Goal: Transaction & Acquisition: Purchase product/service

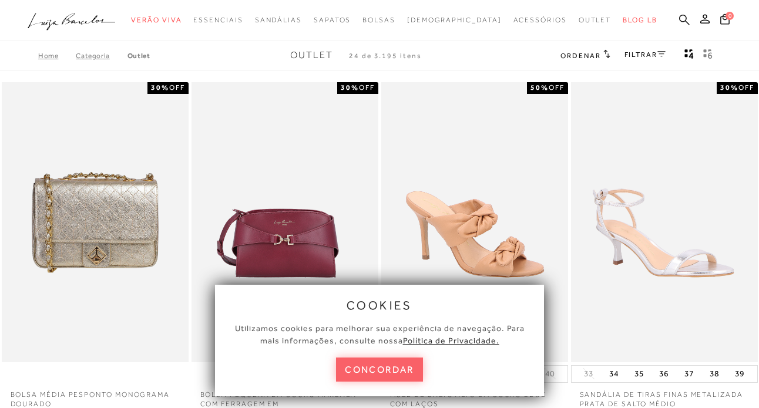
click at [682, 19] on icon at bounding box center [684, 19] width 11 height 11
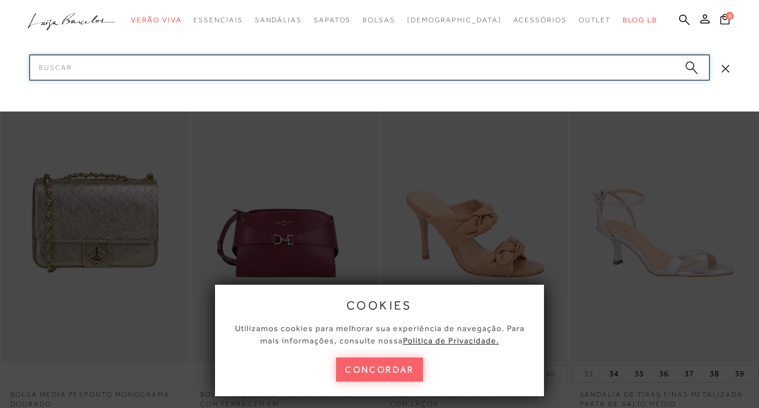
paste input "SANDÁLIA COM SALTO MÉDIO BLOCO EM COURO OFF WHITE COM"
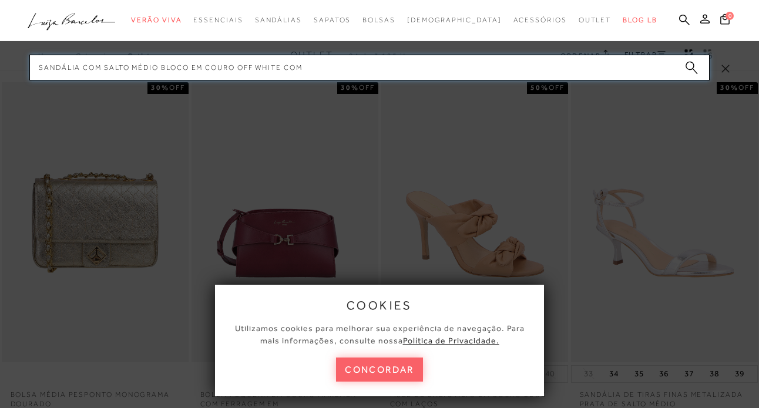
type input "SANDÁLIA COM SALTO MÉDIO BLOCO EM COURO OFF WHITE COM"
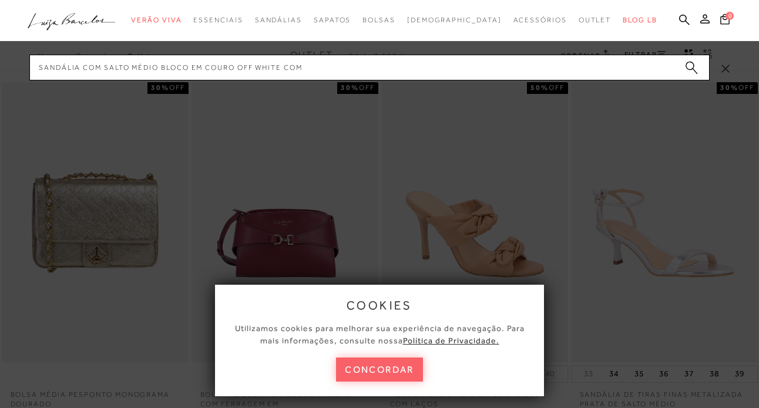
click at [693, 71] on icon "submit" at bounding box center [691, 68] width 13 height 14
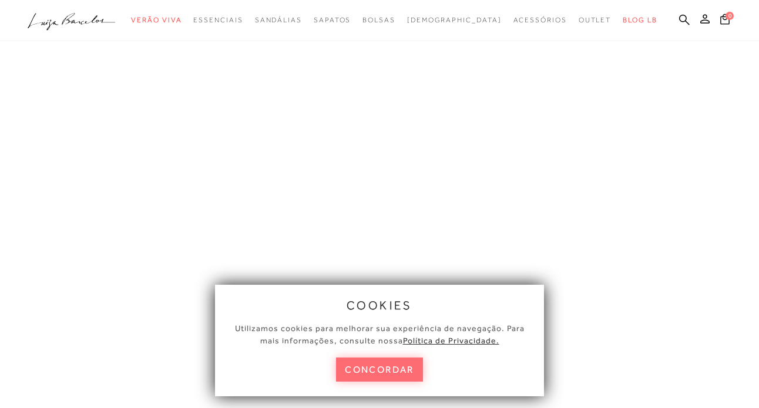
click at [363, 370] on button "concordar" at bounding box center [379, 370] width 87 height 24
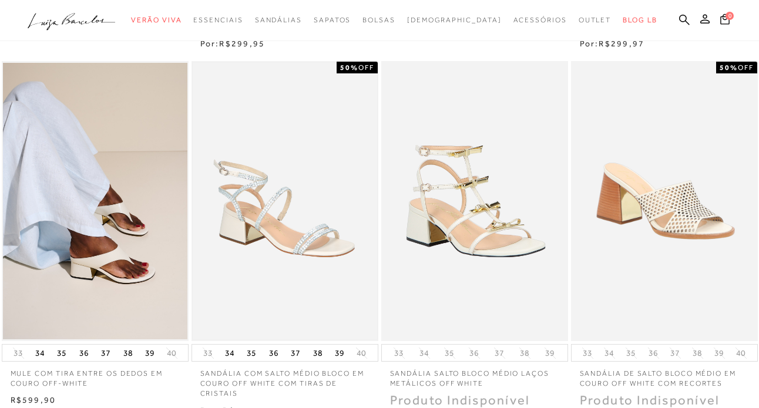
scroll to position [447, 0]
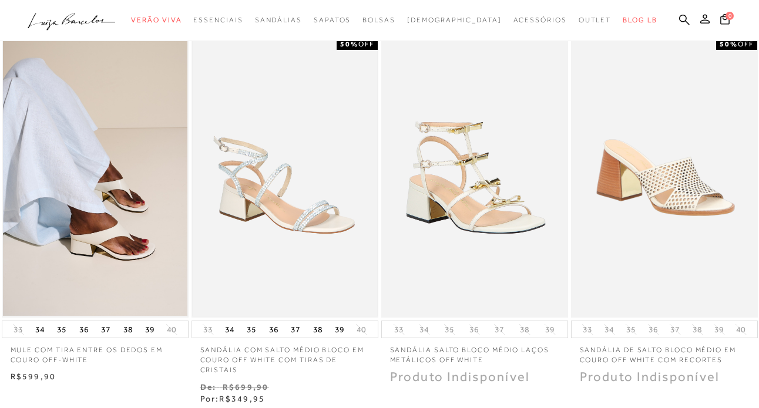
click at [283, 215] on img at bounding box center [285, 177] width 185 height 277
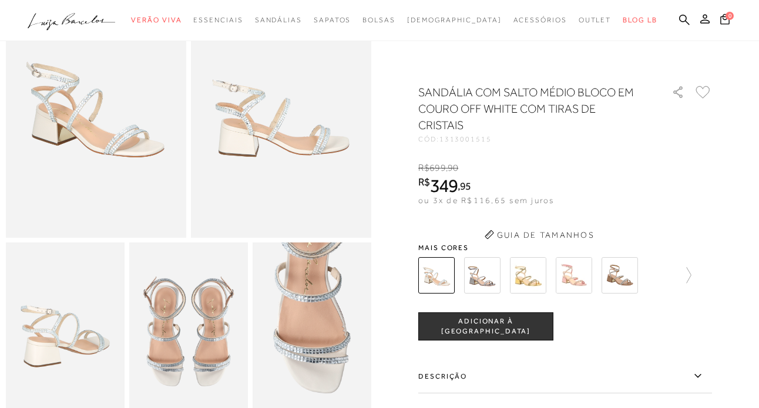
scroll to position [118, 0]
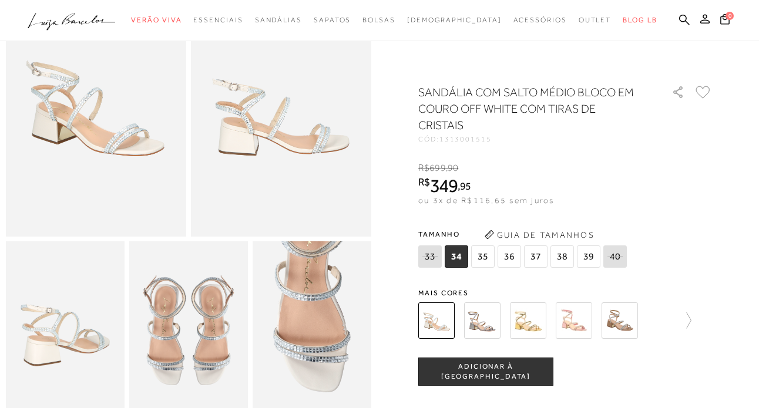
click at [512, 263] on span "36" at bounding box center [510, 257] width 24 height 22
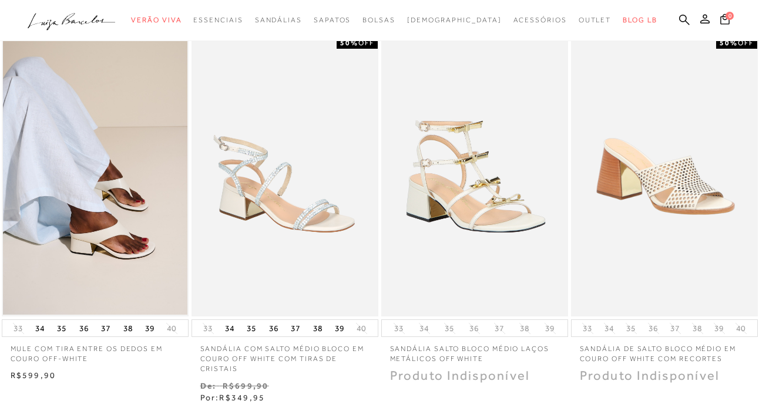
scroll to position [447, 0]
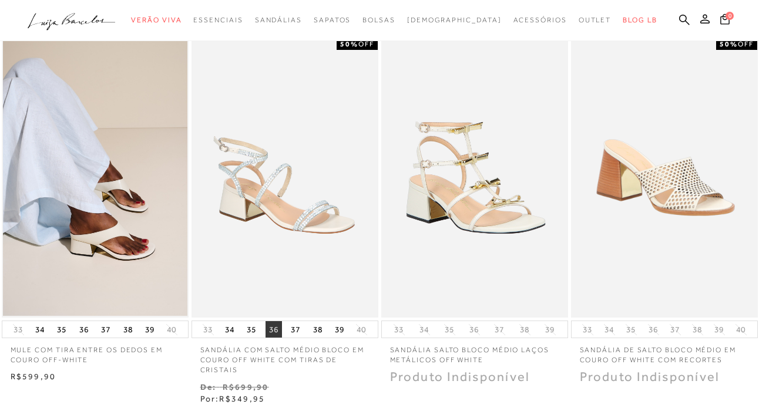
click at [270, 330] on button "36" at bounding box center [274, 329] width 16 height 16
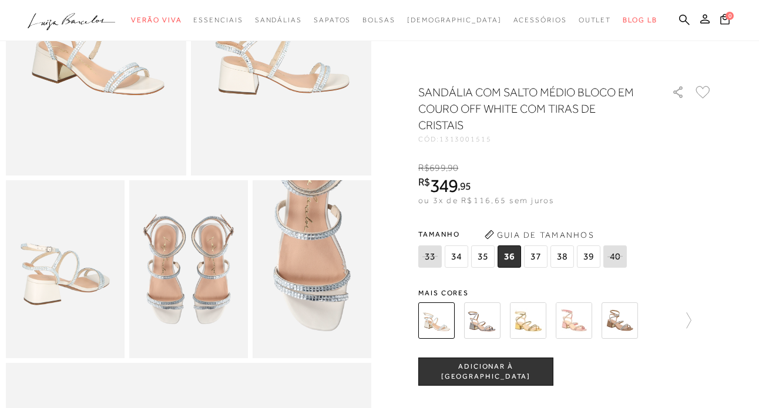
scroll to position [197, 0]
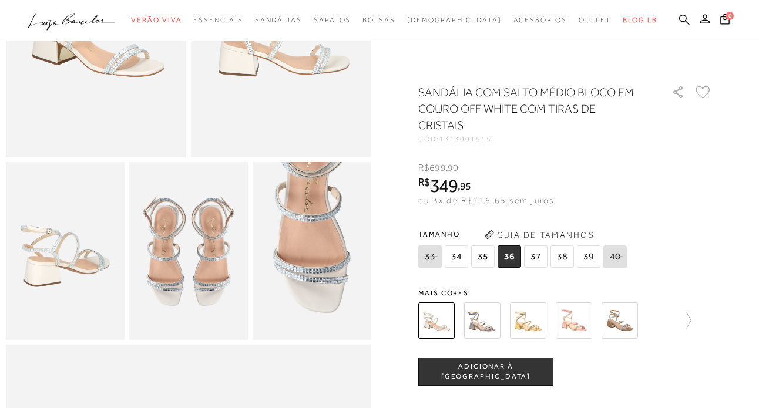
click at [512, 365] on button "ADICIONAR À [GEOGRAPHIC_DATA]" at bounding box center [485, 372] width 135 height 28
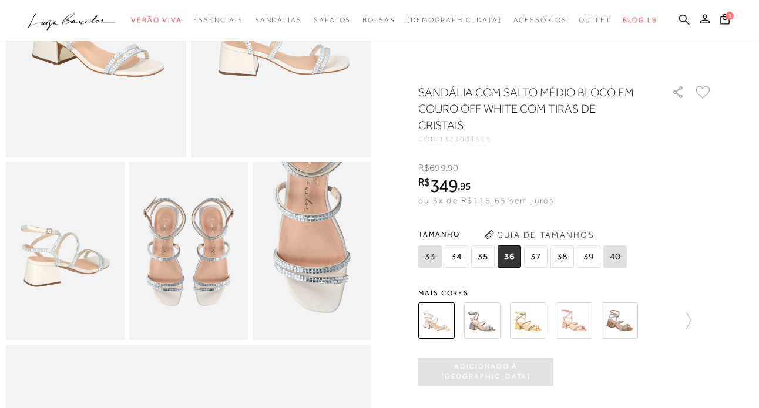
scroll to position [0, 0]
click at [627, 186] on div "R$ 699 , 90 R$ 349 , 95 ou 3x de R$116,65 sem juros De R$699,90 Por: R$349,95" at bounding box center [565, 184] width 294 height 45
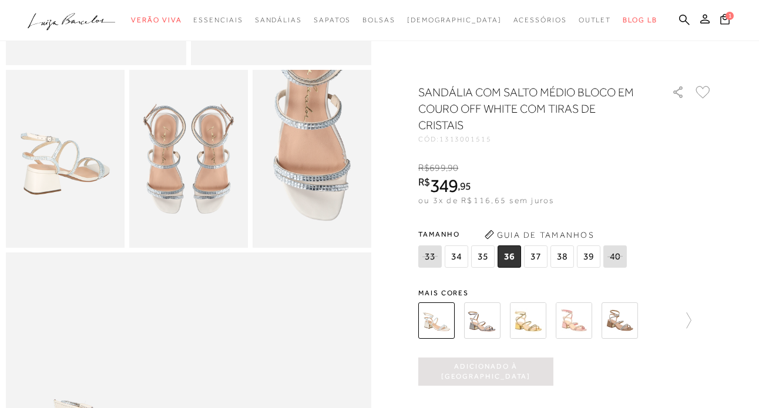
scroll to position [291, 0]
click at [729, 21] on icon at bounding box center [724, 19] width 9 height 11
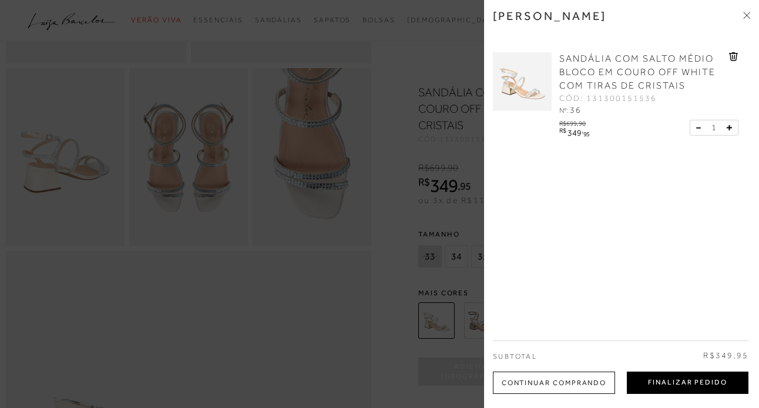
click at [666, 388] on button "Finalizar Pedido" at bounding box center [688, 383] width 122 height 22
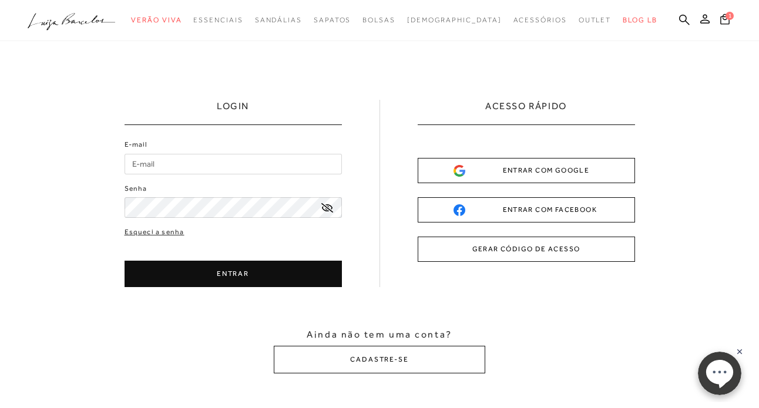
click at [487, 209] on div "ENTRAR COM FACEBOOK" at bounding box center [527, 210] width 146 height 12
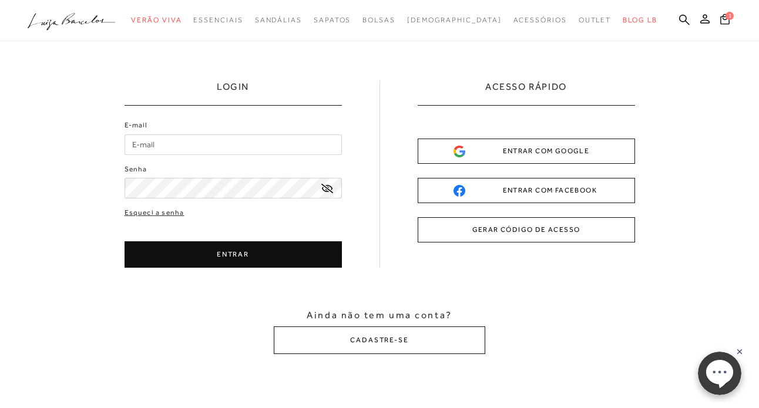
scroll to position [24, 0]
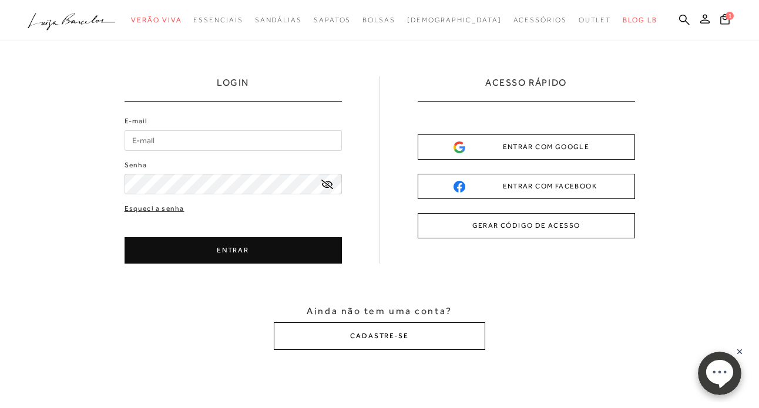
click at [347, 340] on button "CADASTRE-SE" at bounding box center [380, 337] width 212 height 28
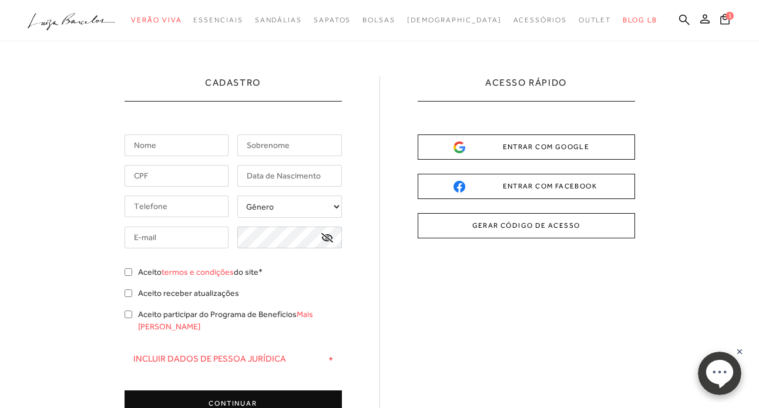
click at [159, 146] on input "text" at bounding box center [177, 146] width 105 height 22
type input "CAROLINE"
type input "O PIMENTA"
type input "carolinepimenta@gmail.com"
click at [195, 182] on input "text" at bounding box center [177, 176] width 105 height 22
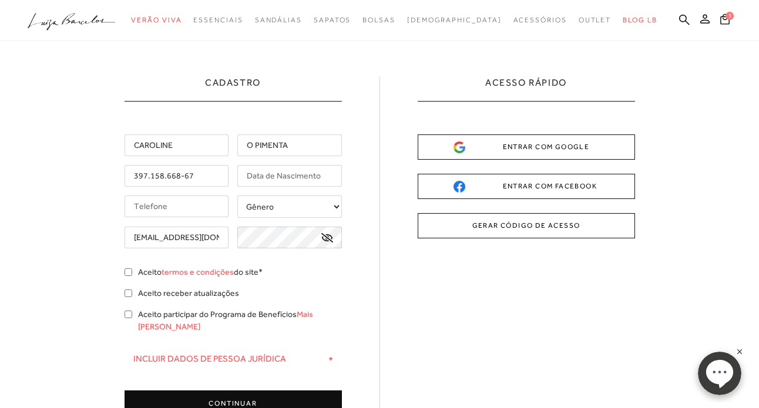
type input "397.158.668-67"
click at [256, 143] on input "O PIMENTA" at bounding box center [289, 146] width 105 height 22
type input "PIMENTA"
click at [265, 177] on input "text" at bounding box center [289, 176] width 105 height 22
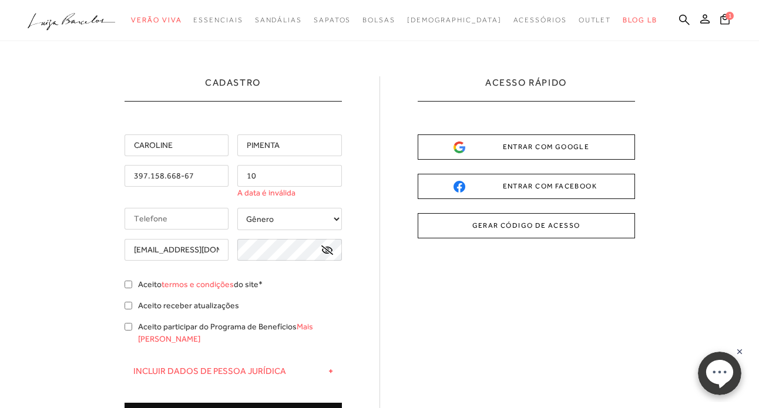
type input "1"
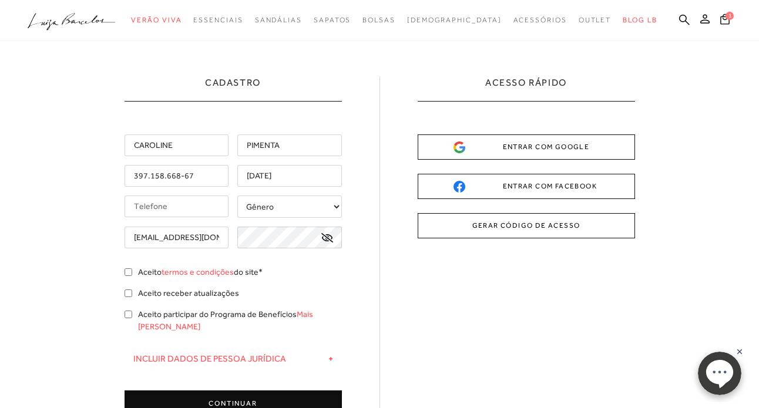
type input "01/06/1994"
click at [168, 202] on input "tel" at bounding box center [177, 207] width 105 height 22
type input "(11) 96753-1768"
click at [267, 213] on select "Gênero Feminino Masculino" at bounding box center [289, 207] width 105 height 22
select select
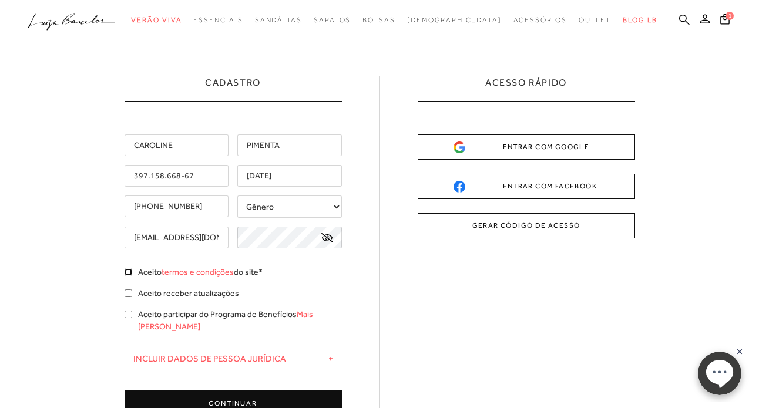
click at [129, 273] on input "Aceito termos e condições do site*" at bounding box center [129, 273] width 8 height 8
checkbox input "true"
click at [116, 340] on div "Cadastro CAROLINE PIMENTA 397.158.668-67 01/06/1994 (11) 96753-1768" at bounding box center [379, 310] width 759 height 585
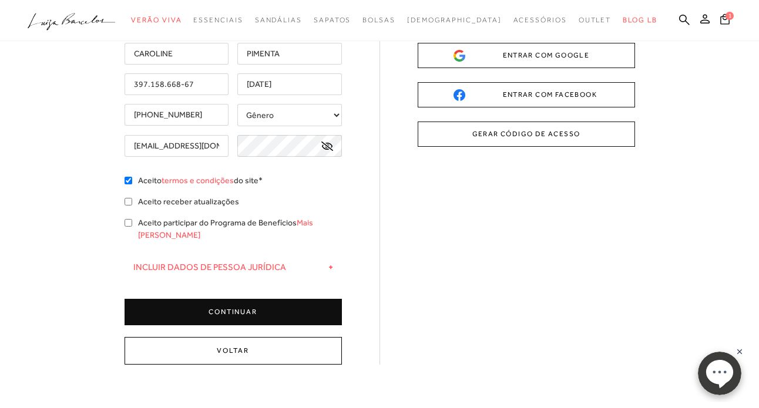
scroll to position [118, 0]
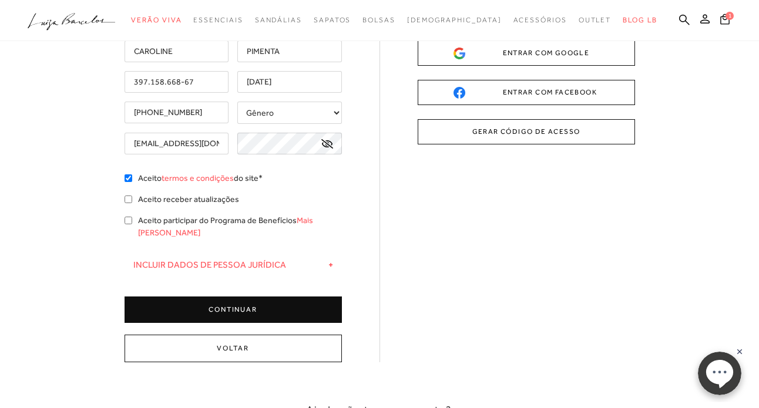
click at [213, 300] on button "CONTINUAR" at bounding box center [233, 310] width 217 height 26
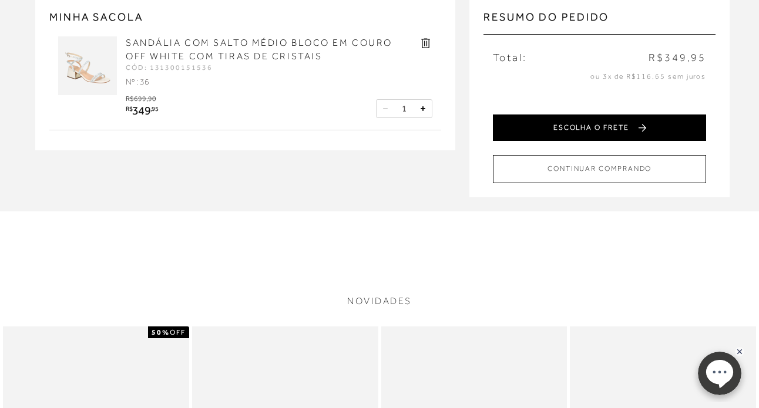
click at [555, 123] on button "ESCOLHA O FRETE" at bounding box center [599, 128] width 213 height 26
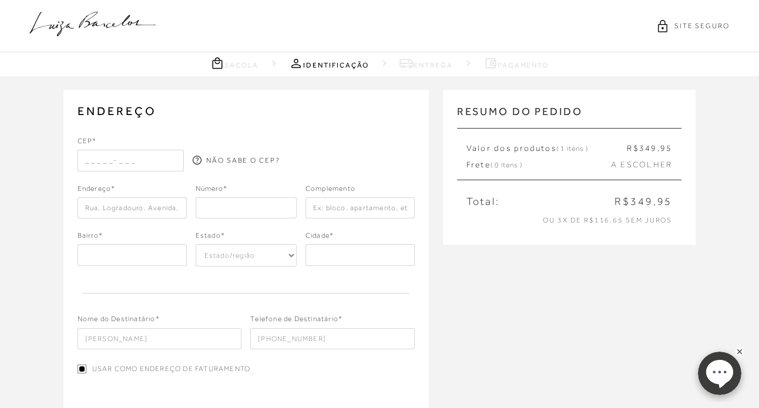
click at [131, 163] on input "text" at bounding box center [131, 160] width 106 height 21
type input "06539-390"
click at [236, 133] on div "ENDEREÇO Selecione um endereço para entrega Nenhum endereço salvo. CEP* 06539-3…" at bounding box center [246, 285] width 366 height 391
click at [221, 204] on input "number" at bounding box center [246, 207] width 101 height 21
type input "55"
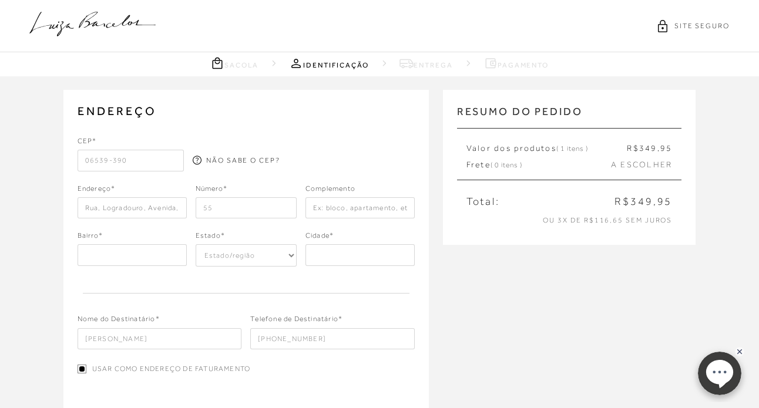
click at [338, 140] on div at bounding box center [361, 153] width 106 height 35
type input "Alameda Michelangelo"
type input "Alphaville"
select select "SP"
type input "Santana de Parnaíba"
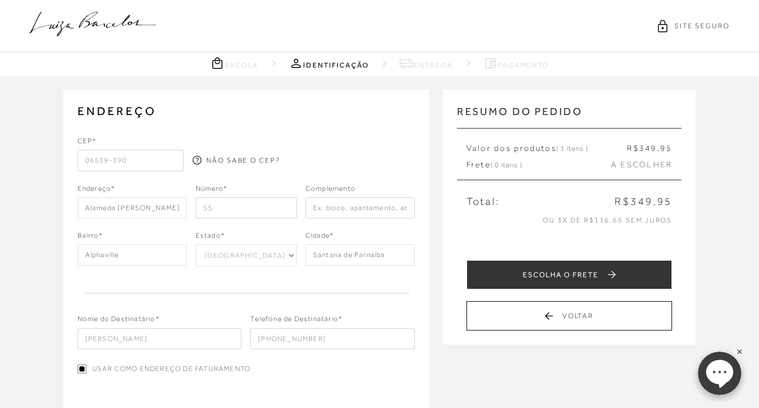
click at [282, 279] on div "CEP* 06539-390 NÃO SABE O CEP? Endereço* Alameda Michelangelo Número* 55" at bounding box center [246, 243] width 337 height 214
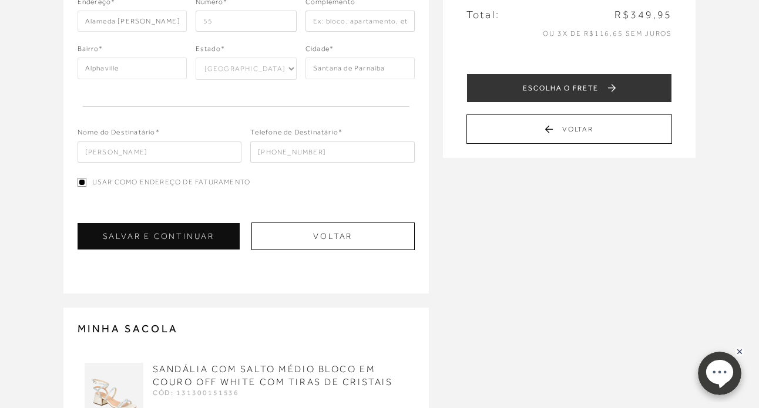
scroll to position [188, 0]
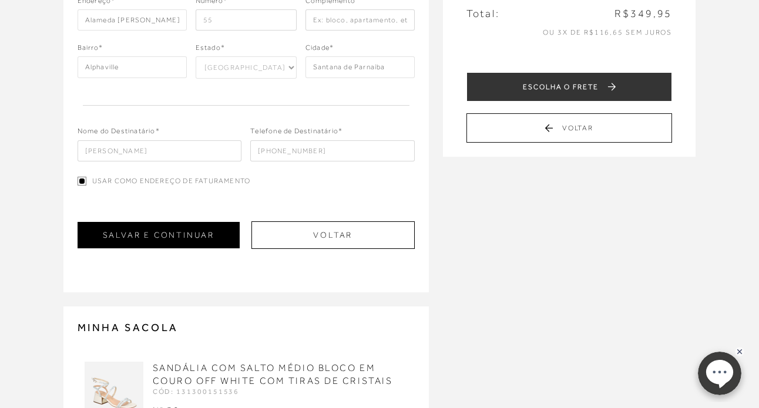
click at [184, 243] on button "SALVAR E CONTINUAR" at bounding box center [159, 235] width 162 height 26
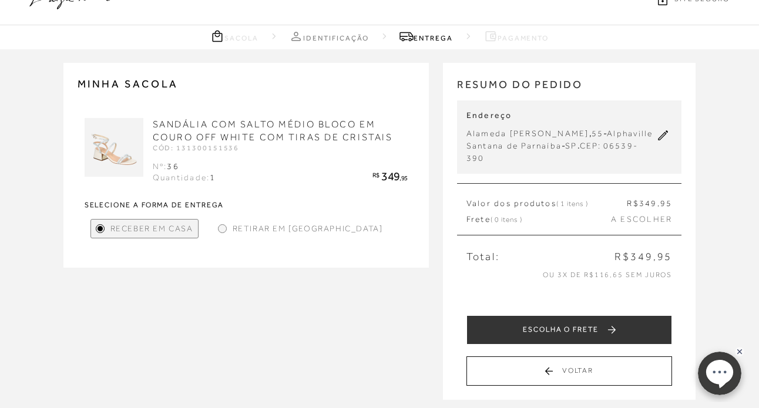
scroll to position [47, 0]
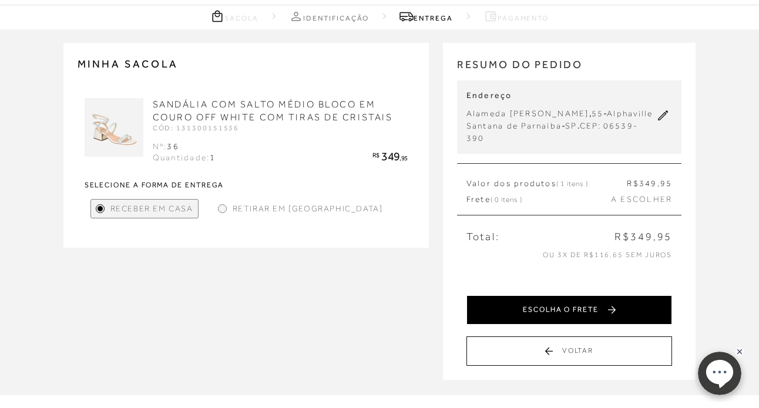
click at [505, 323] on button "ESCOLHA O FRETE" at bounding box center [570, 310] width 206 height 29
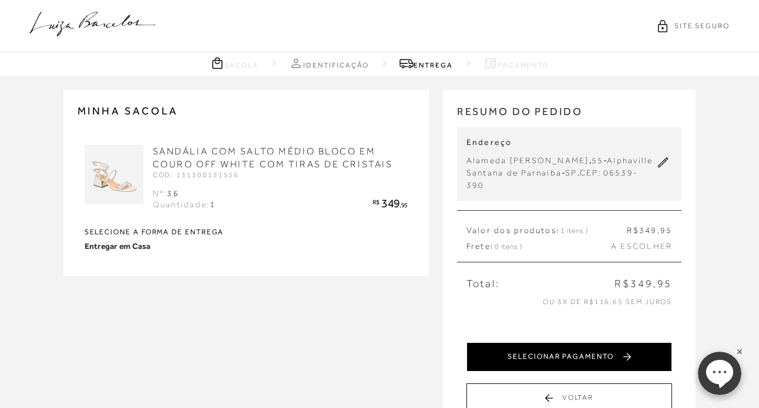
click at [517, 346] on button "SELECIONAR PAGAMENTO" at bounding box center [570, 357] width 206 height 29
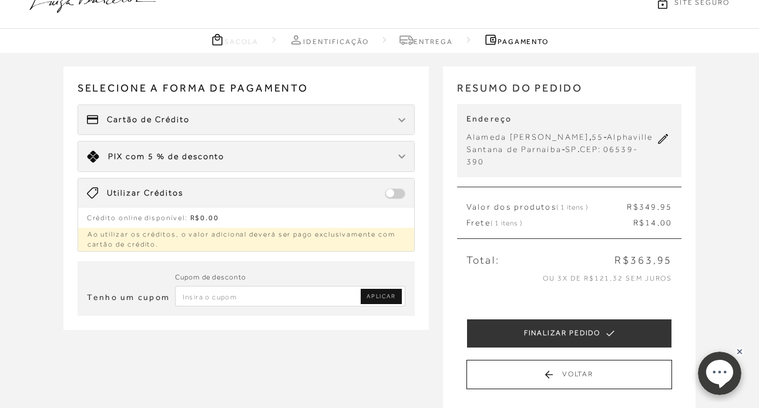
scroll to position [47, 0]
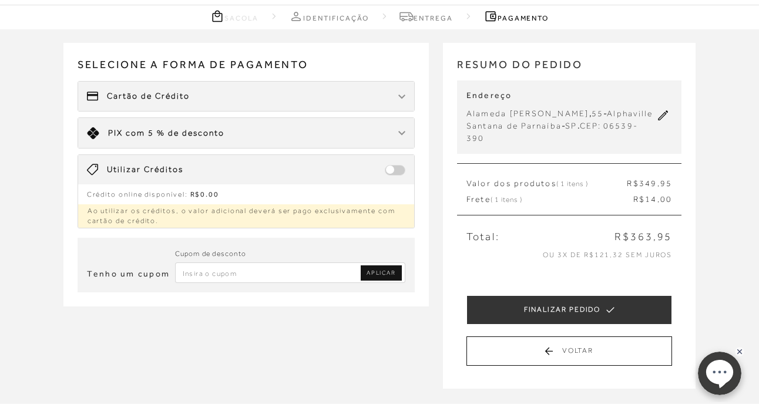
click at [205, 102] on div "Cartão de Crédito" at bounding box center [246, 96] width 336 height 29
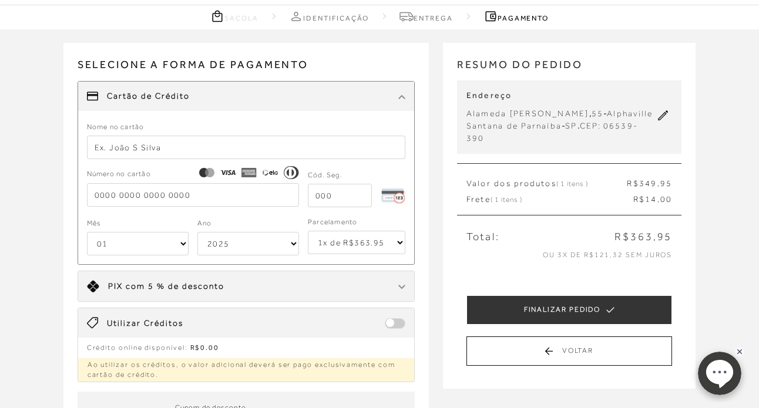
click at [159, 147] on input "text" at bounding box center [246, 148] width 319 height 24
type input "Caroline Cavalcante"
click at [120, 196] on input "tel" at bounding box center [193, 195] width 212 height 24
type input "5480 8301 0987 1366"
click at [140, 246] on select "01 02 03 04 05 06 07 08 09 10 11 12" at bounding box center [138, 244] width 102 height 24
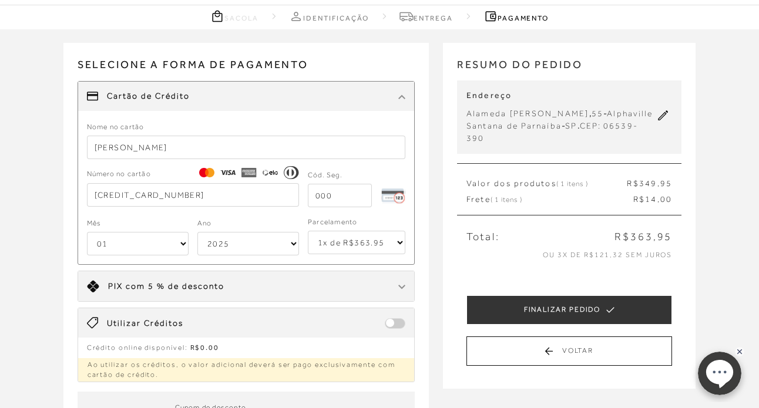
select select "12"
click at [227, 237] on select "2025 2026 2027 2028 2029 2030 2031 2032 2033 2034 2035 2036 2037 2038 2039 2040…" at bounding box center [248, 244] width 102 height 24
select select "2032"
click at [35, 244] on div "Receber em casa SANDÁLIA COM SALTO MÉDIO BLOCO EM COURO OFF WHITE COM TIRAS DE …" at bounding box center [379, 264] width 759 height 470
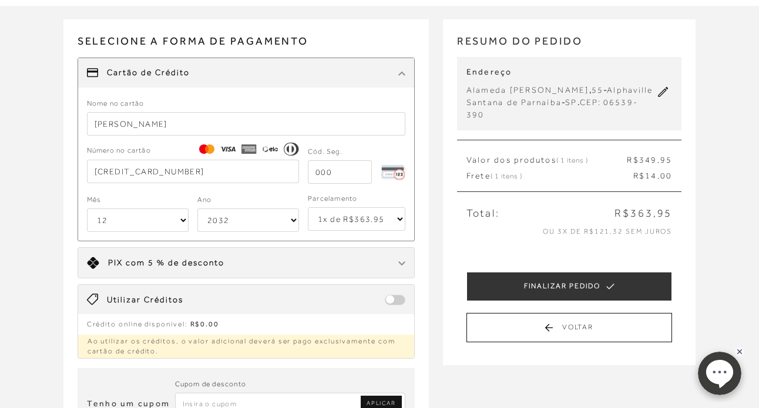
scroll to position [94, 0]
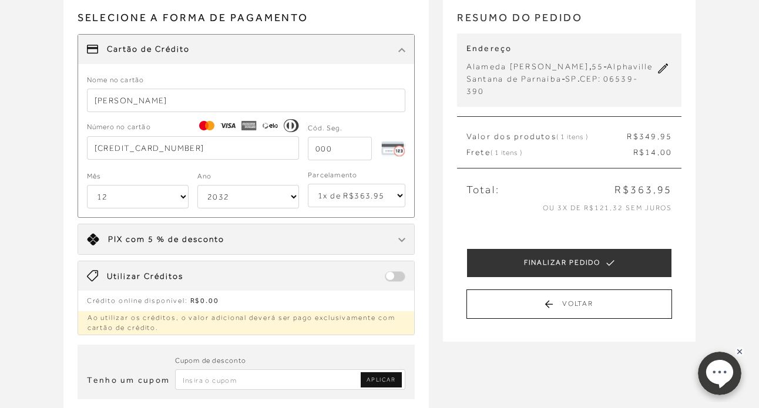
click at [340, 156] on input "tel" at bounding box center [340, 149] width 64 height 24
type input "993"
click at [53, 230] on div "Receber em casa SANDÁLIA COM SALTO MÉDIO BLOCO EM COURO OFF WHITE COM TIRAS DE …" at bounding box center [379, 217] width 759 height 470
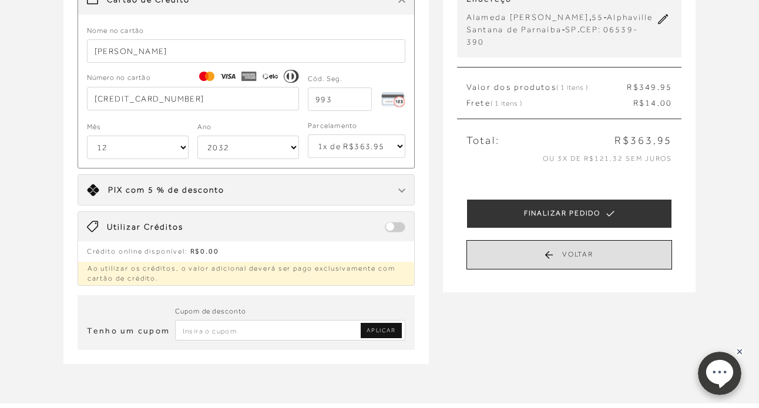
scroll to position [141, 0]
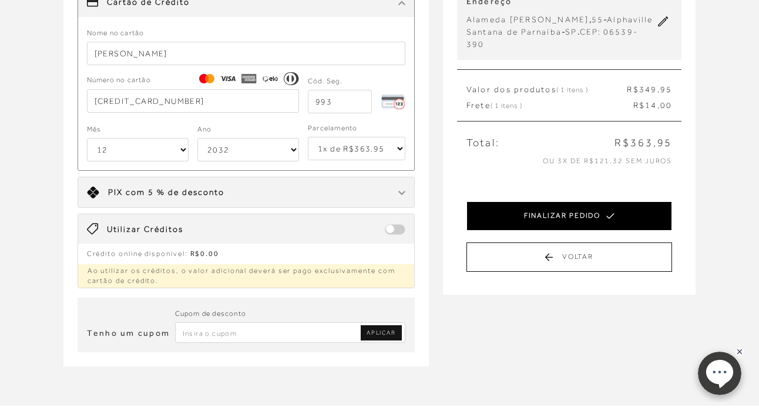
click at [539, 222] on button "FINALIZAR PEDIDO" at bounding box center [570, 216] width 206 height 29
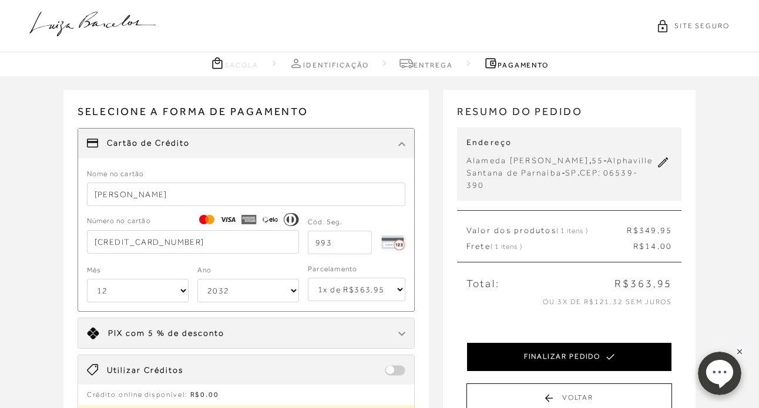
select select "12"
select select "2032"
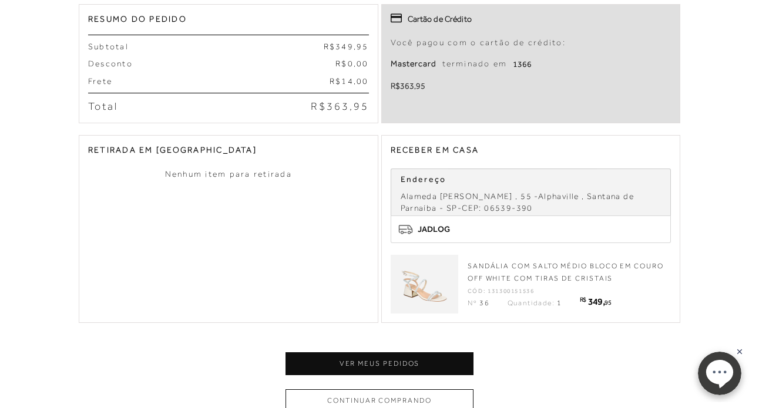
scroll to position [306, 0]
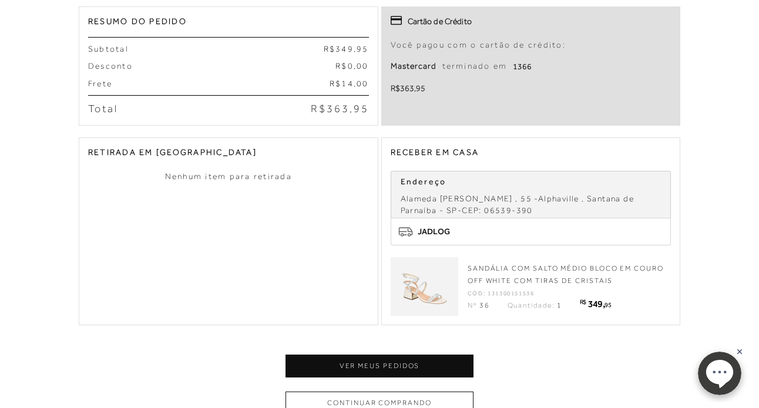
click at [203, 254] on div "RETIRADA EM LOJA Nenhum item para retirada Nenhum item para retirada" at bounding box center [229, 232] width 300 height 188
